Goal: Task Accomplishment & Management: Manage account settings

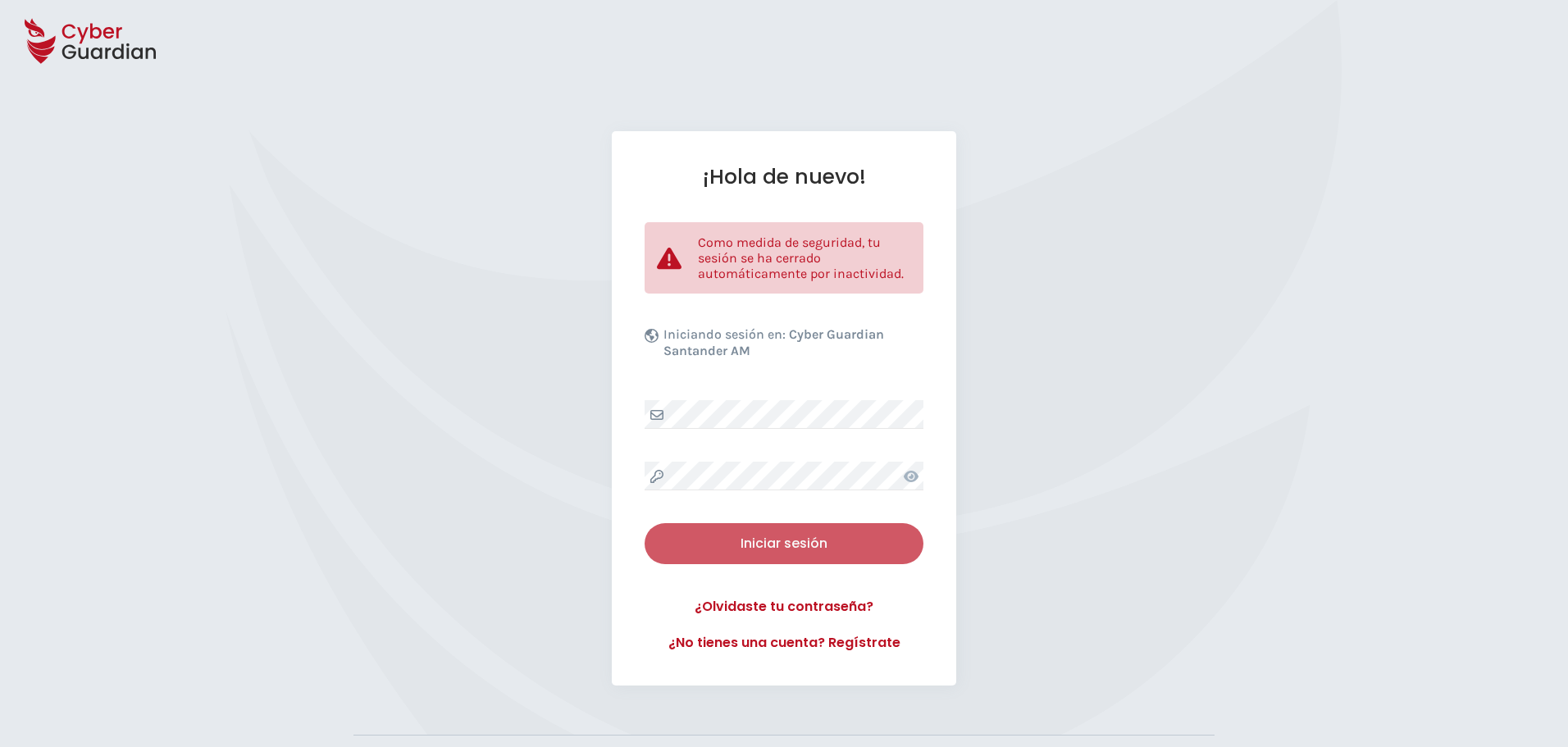
click at [742, 556] on button "Iniciar sesión" at bounding box center [784, 544] width 279 height 41
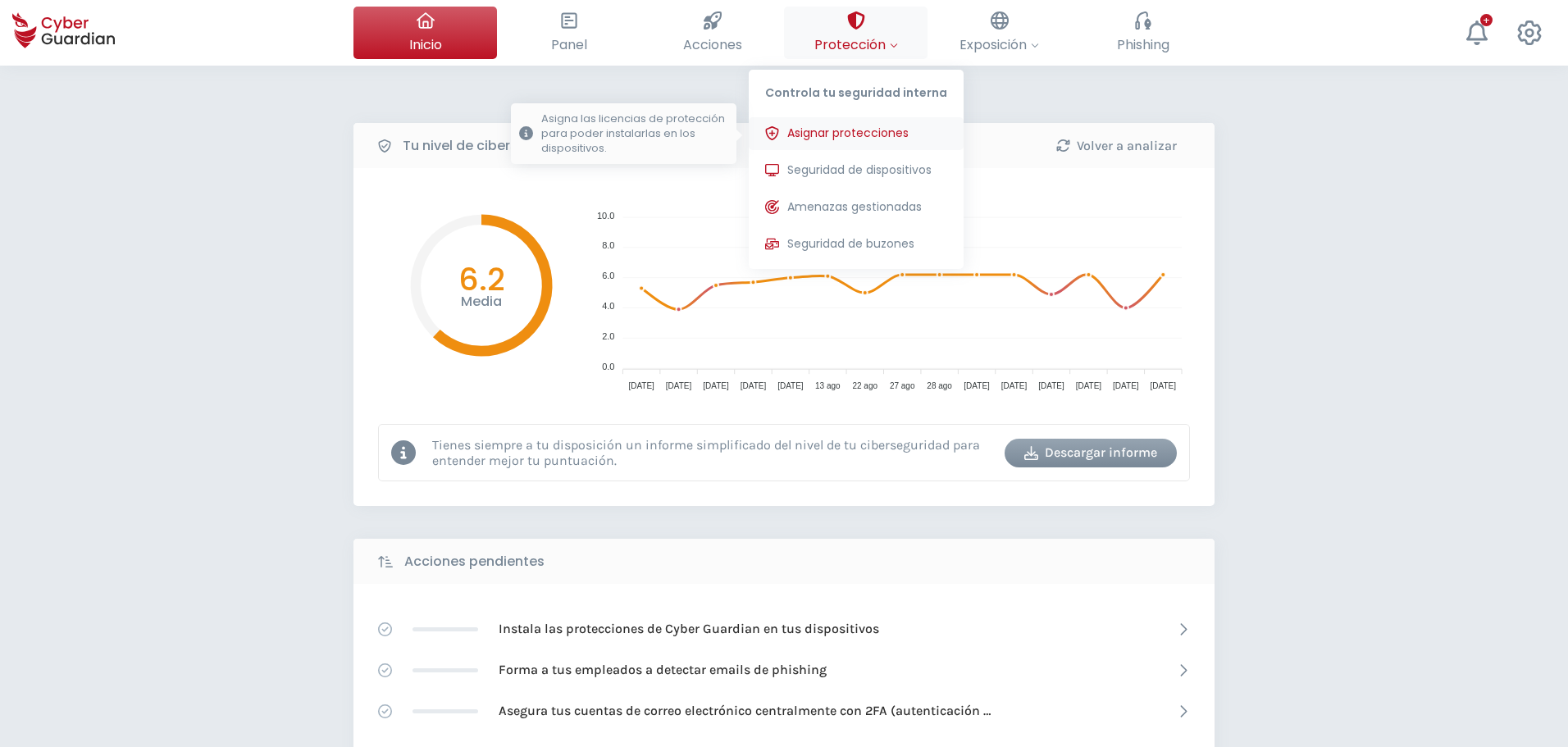
click at [893, 147] on button "Asignar protecciones Asigna las licencias de protección para poder instalarlas …" at bounding box center [856, 133] width 215 height 33
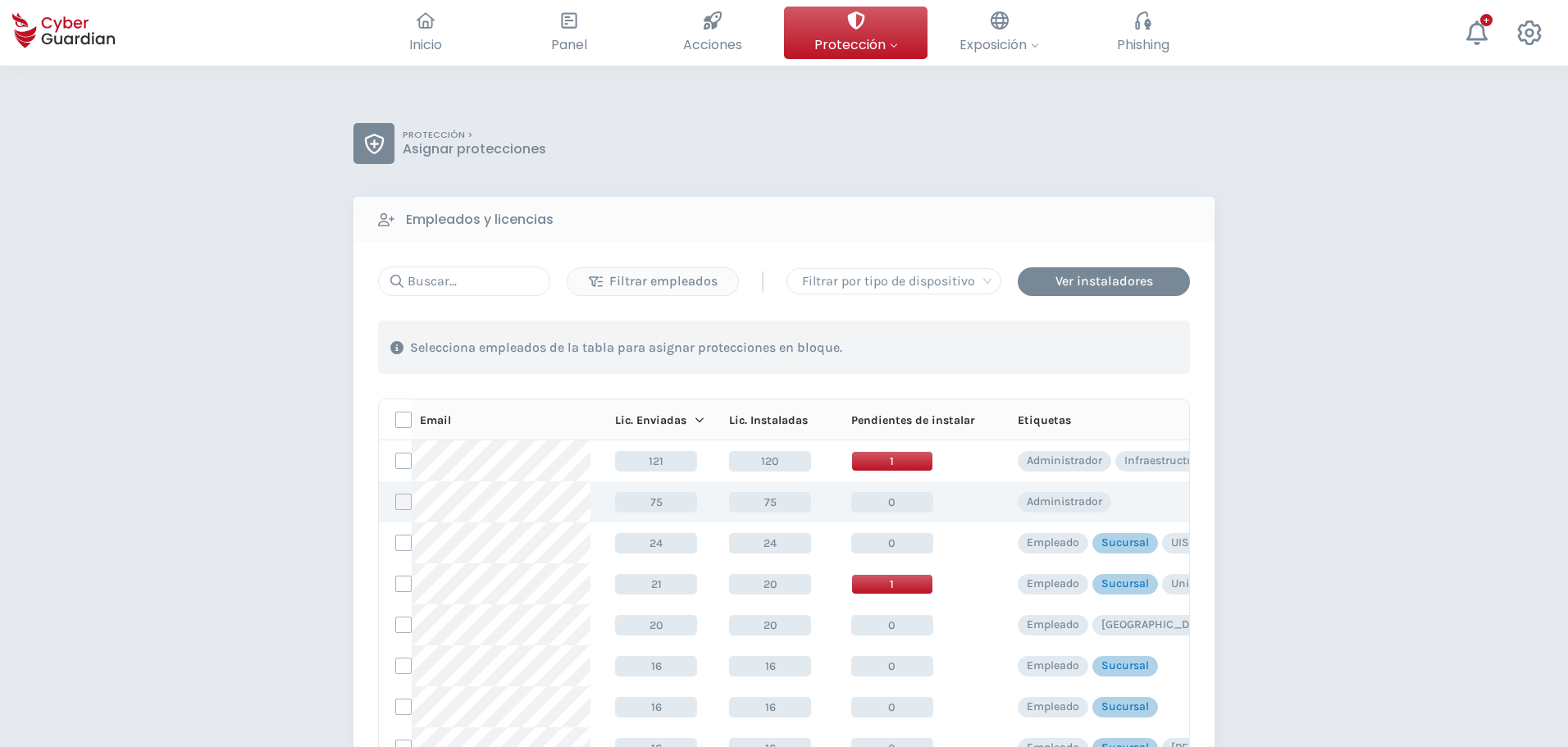
click at [396, 507] on label at bounding box center [403, 502] width 16 height 16
click at [396, 507] on input "checkbox" at bounding box center [396, 502] width 0 height 14
click at [1043, 347] on div "Asignar protecciones" at bounding box center [1090, 348] width 148 height 20
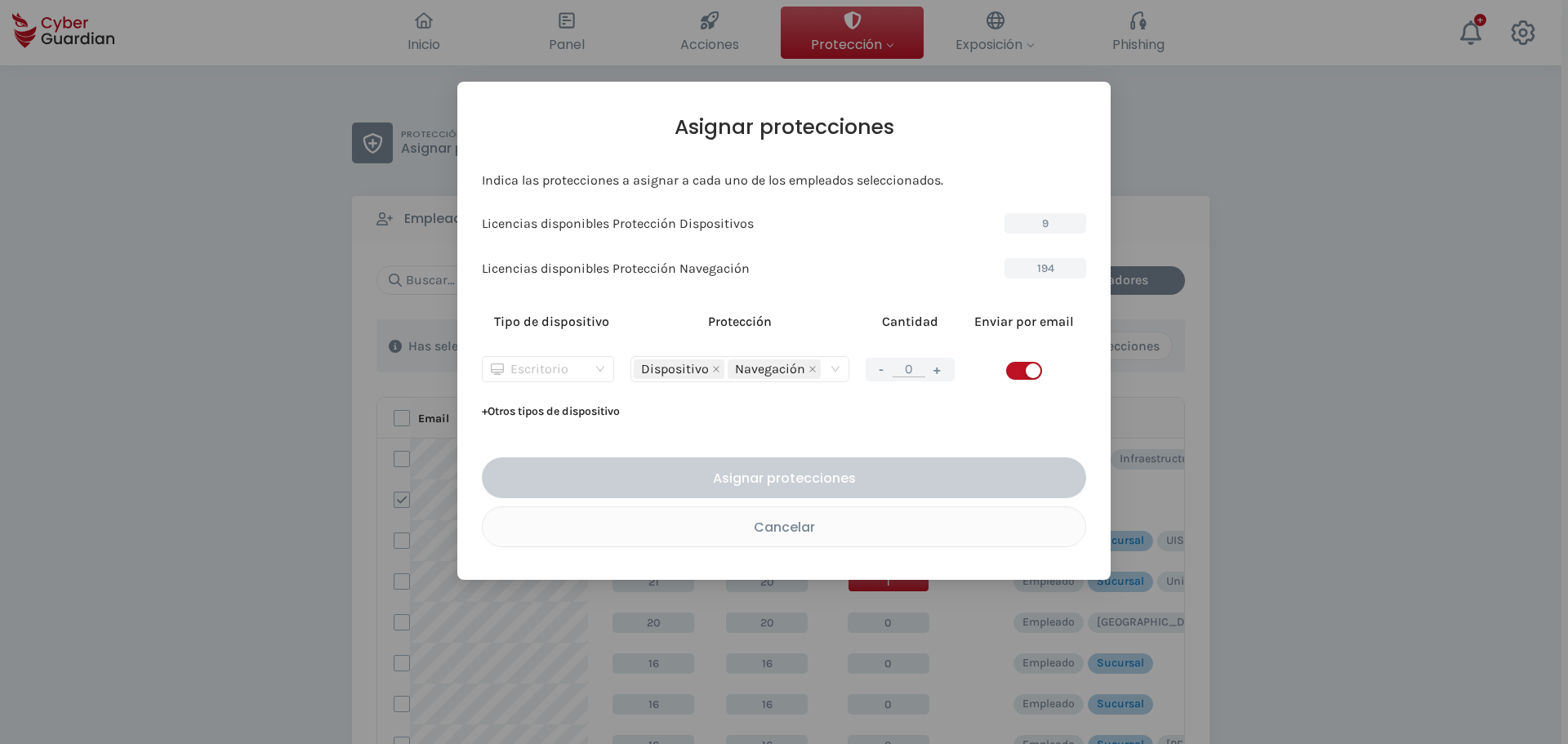
click at [599, 372] on span "Escritorio" at bounding box center [548, 369] width 114 height 24
click at [554, 426] on div "Servidor" at bounding box center [547, 428] width 105 height 18
click at [934, 367] on button "+" at bounding box center [937, 369] width 20 height 20
type input "1"
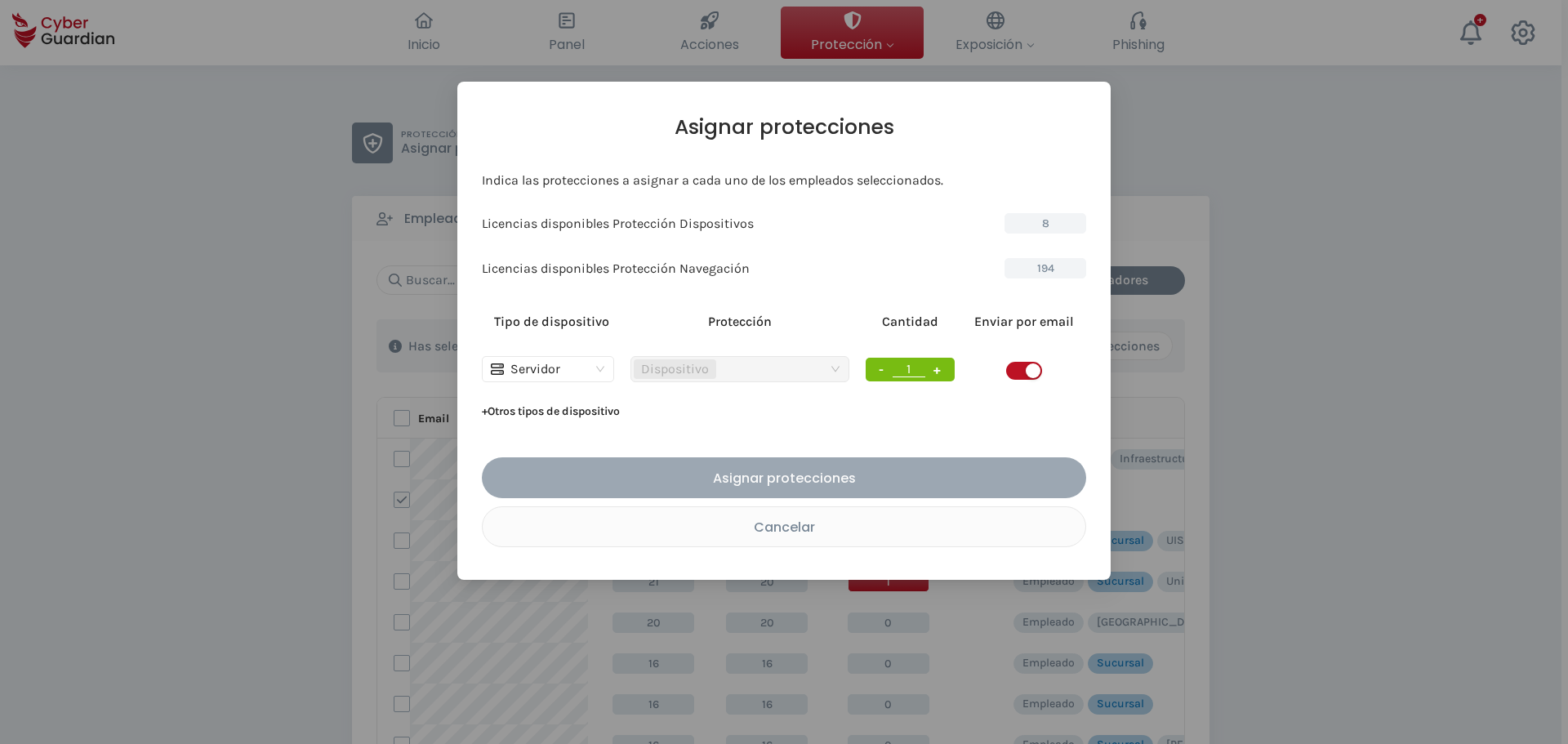
click at [802, 473] on div "Asignar protecciones" at bounding box center [784, 478] width 580 height 20
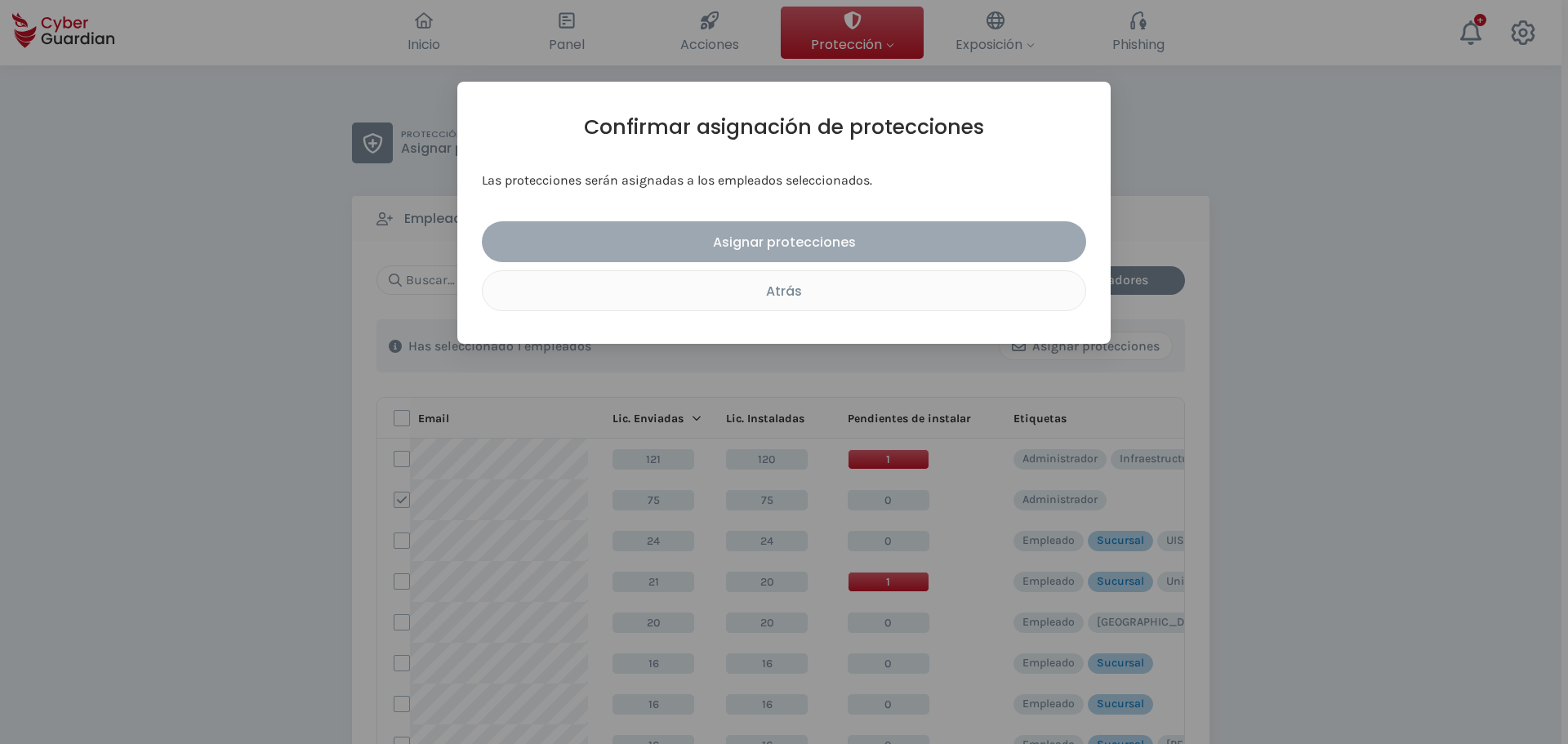
click at [787, 245] on div "Asignar protecciones" at bounding box center [784, 241] width 580 height 20
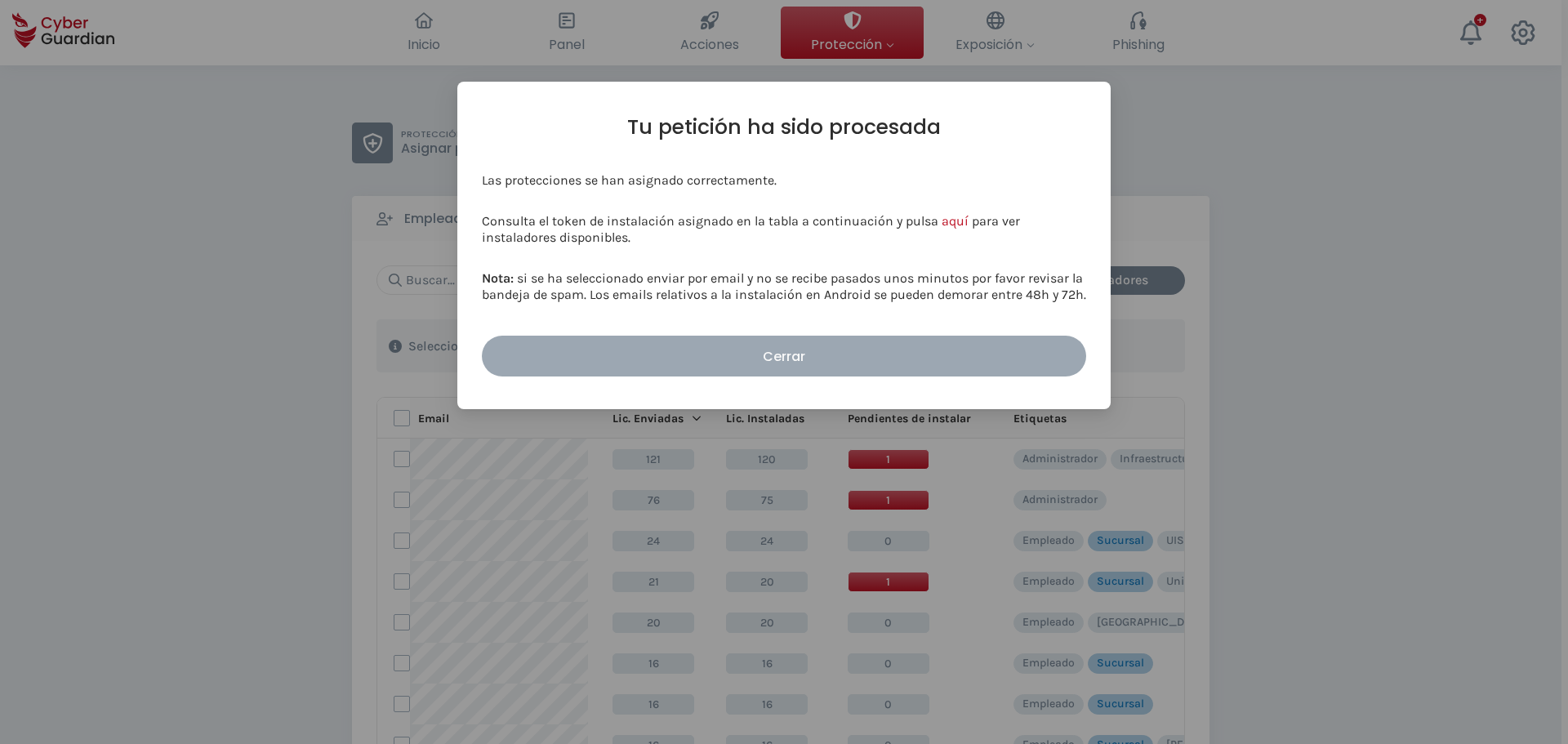
click at [814, 351] on div "Cerrar" at bounding box center [784, 356] width 580 height 20
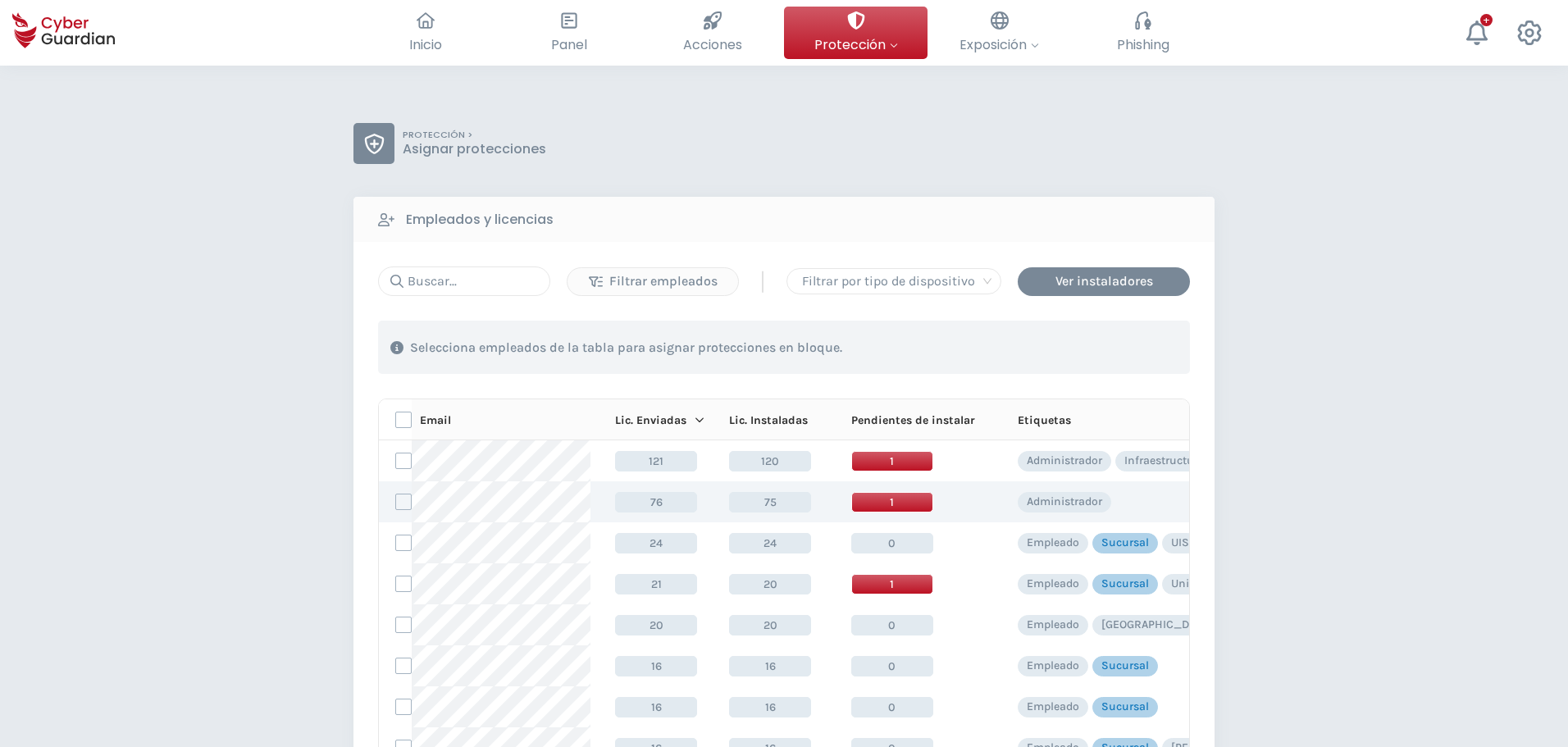
click at [888, 500] on span "1" at bounding box center [892, 502] width 82 height 21
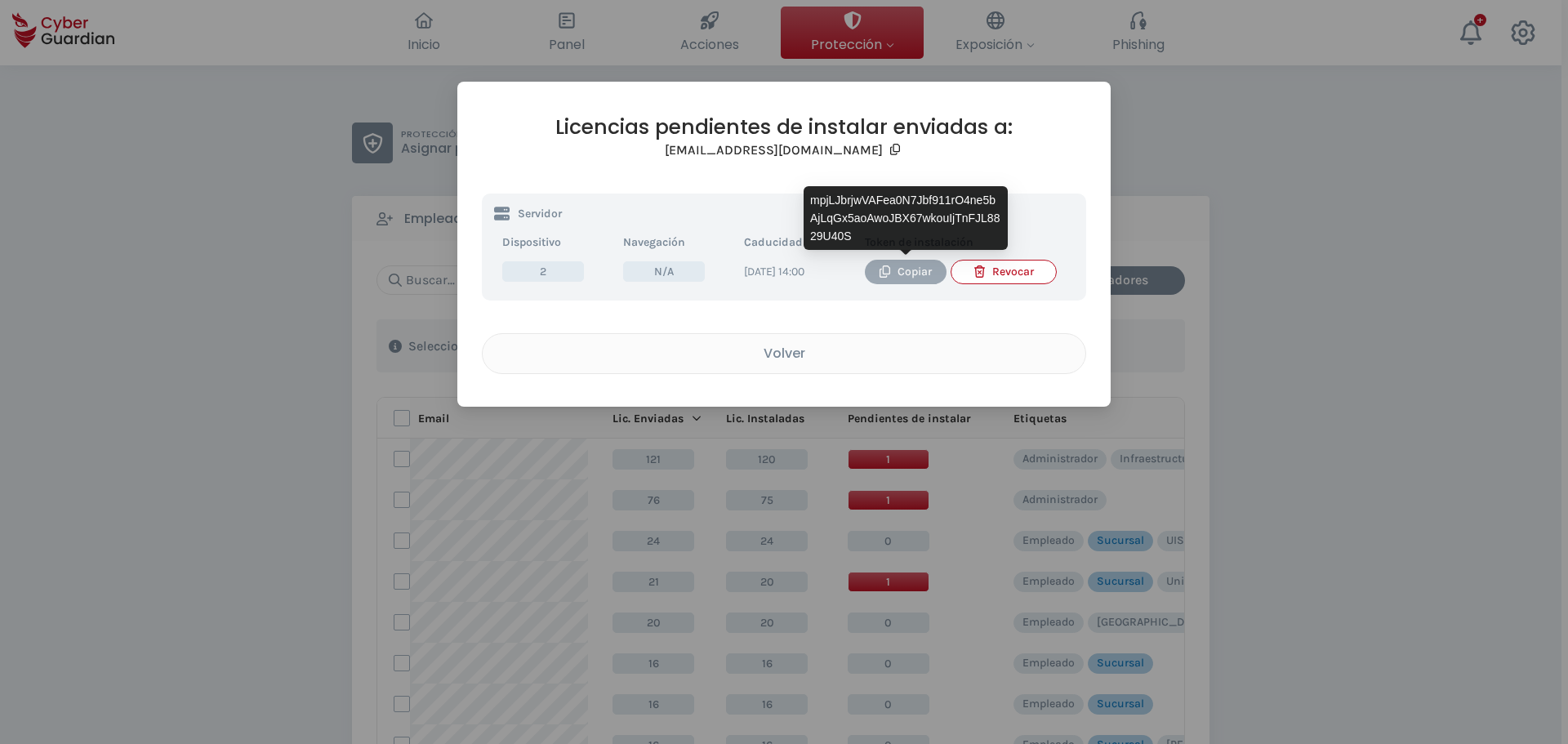
click at [902, 269] on div "Copiar" at bounding box center [905, 272] width 57 height 18
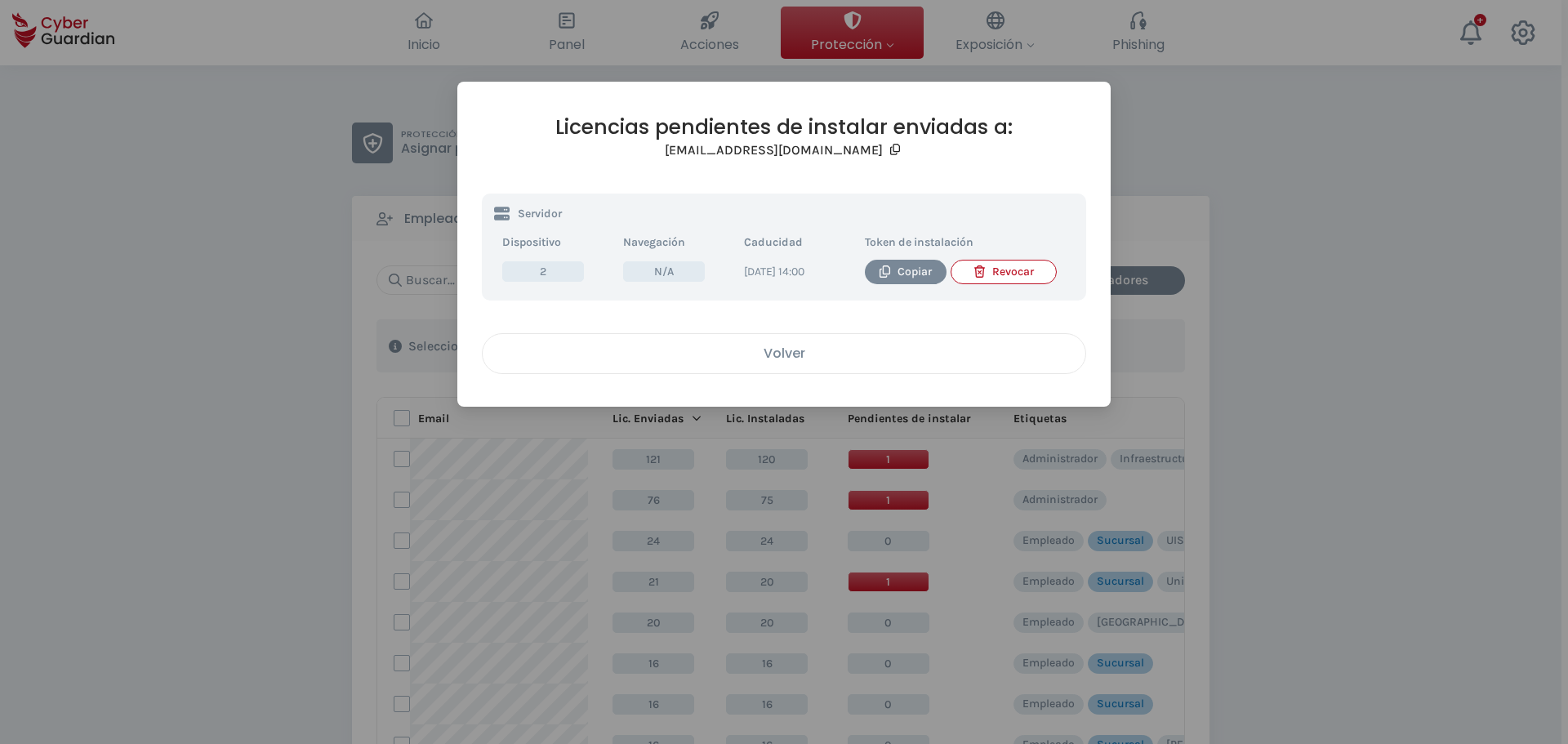
click at [735, 374] on button "Volver" at bounding box center [784, 354] width 604 height 41
